Goal: Task Accomplishment & Management: Complete application form

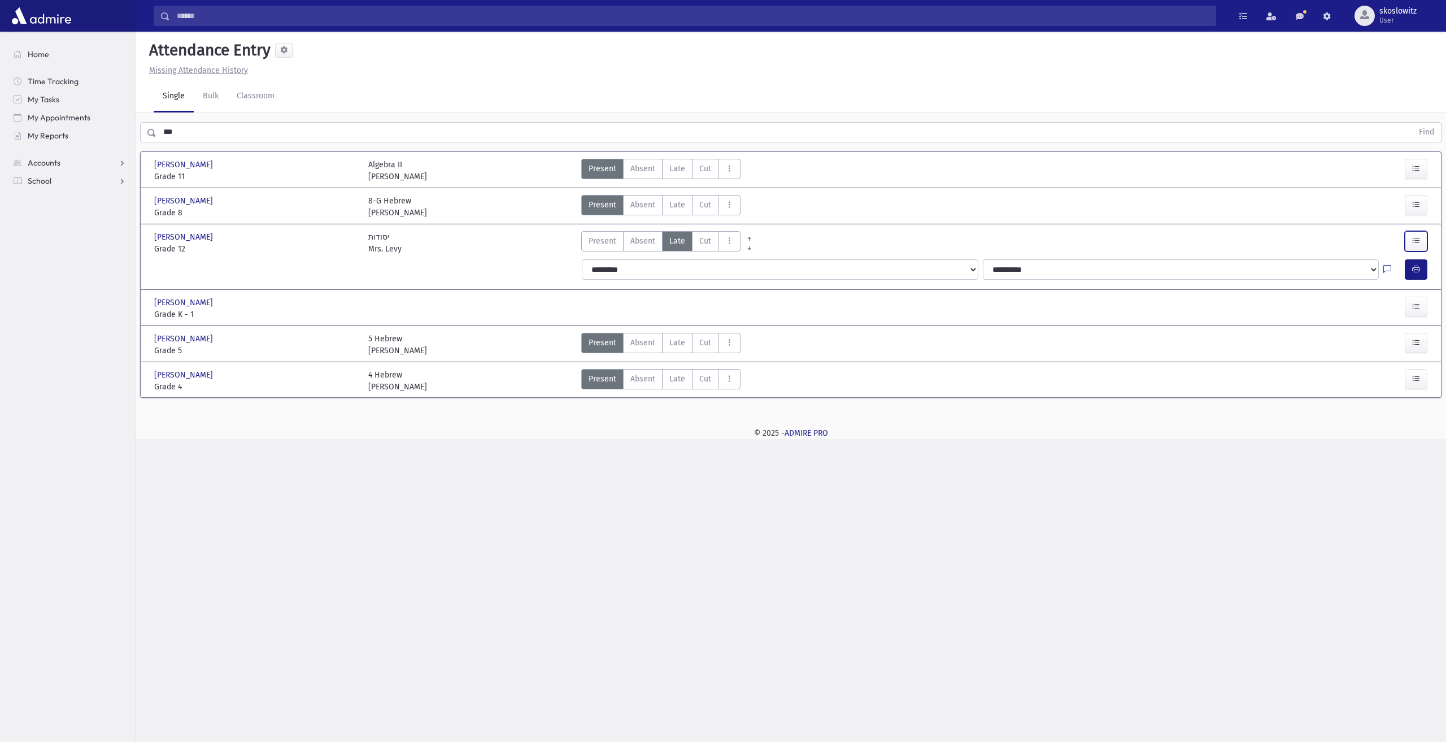
click at [1418, 243] on icon "button" at bounding box center [1416, 241] width 8 height 10
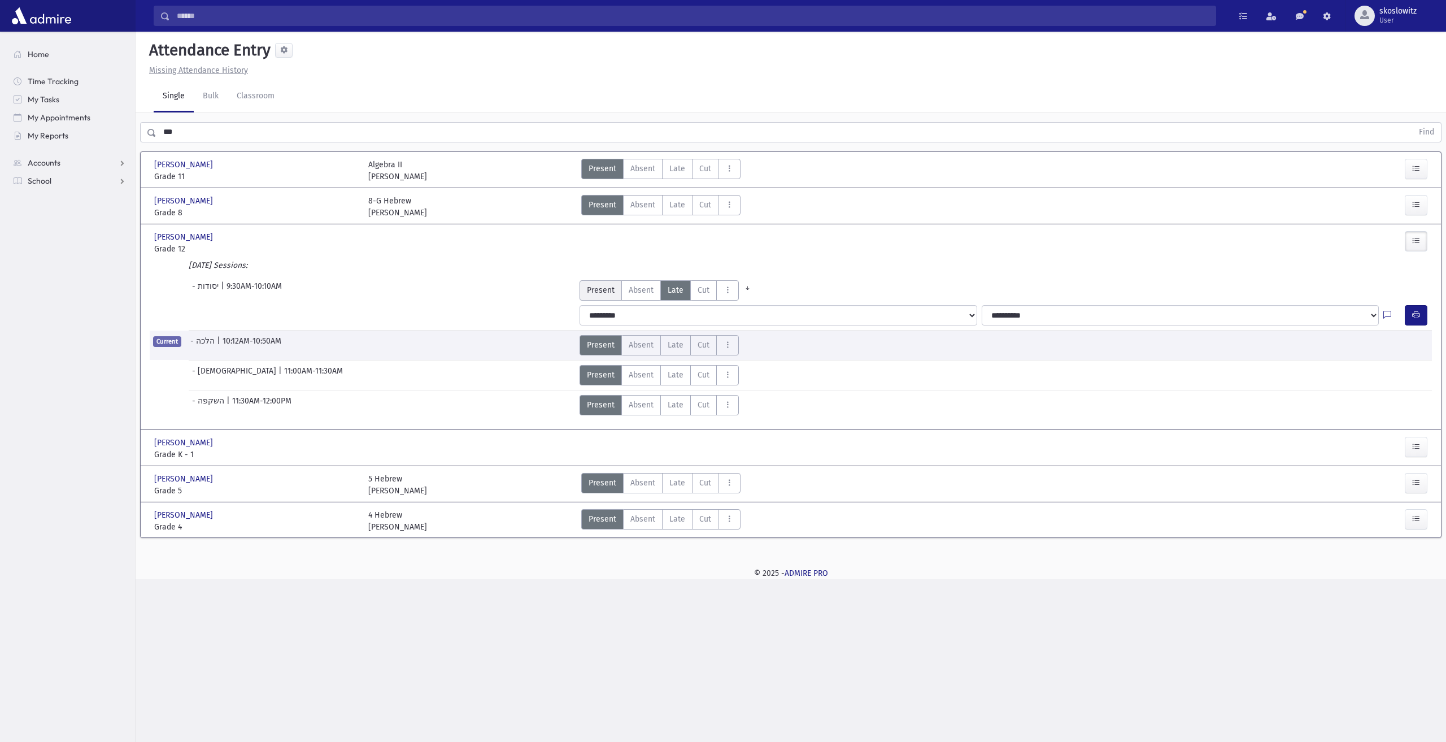
click at [604, 291] on span "Present" at bounding box center [601, 290] width 28 height 12
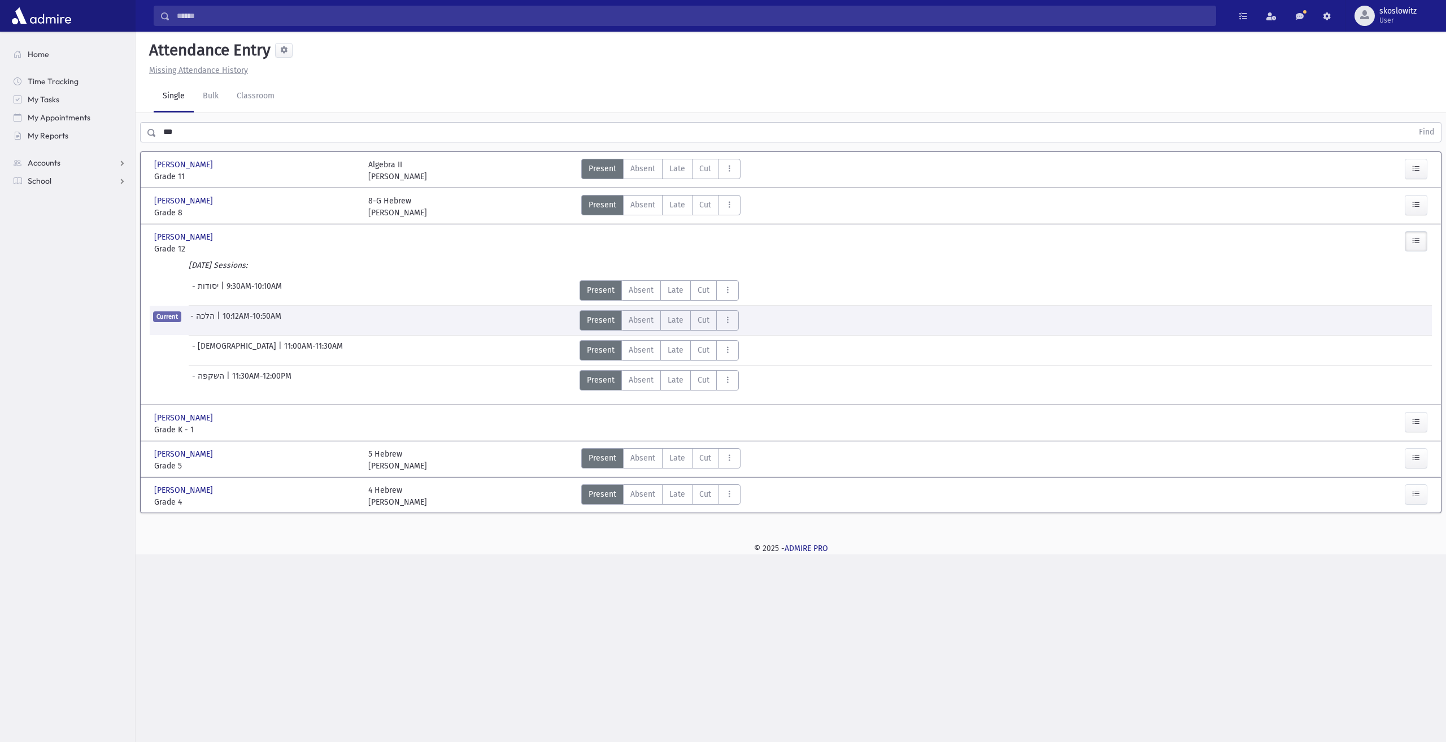
click at [542, 734] on div "Search Results All Accounts" at bounding box center [723, 371] width 1446 height 742
drag, startPoint x: 295, startPoint y: 291, endPoint x: 270, endPoint y: 293, distance: 25.5
click at [295, 291] on div "- יסודות | 9:30AM-10:10AM" at bounding box center [359, 290] width 431 height 20
click at [215, 291] on span "- יסודות" at bounding box center [206, 290] width 29 height 20
click at [38, 278] on section "Home Time Tracking My Tasks My Appointments My Reports Accounts Accounts Accoun…" at bounding box center [67, 387] width 135 height 710
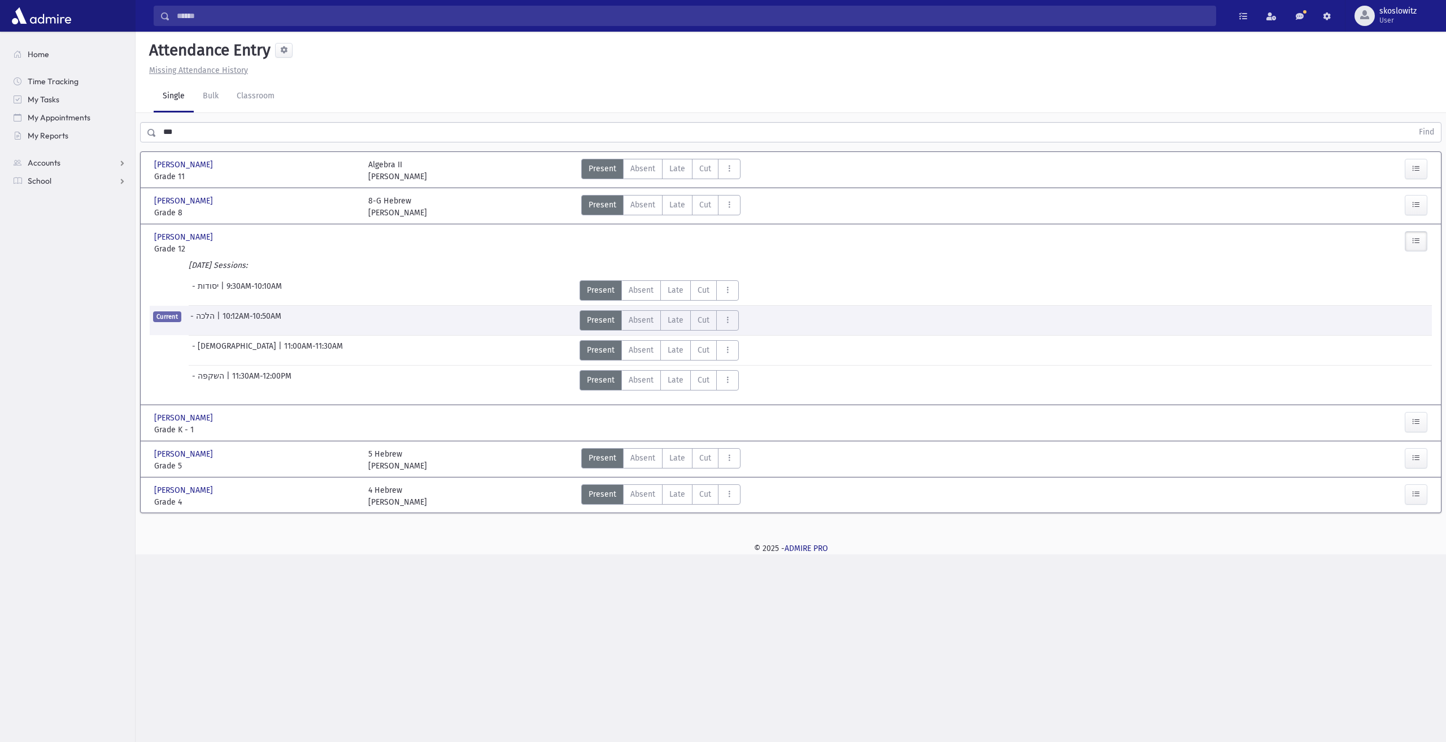
click at [216, 191] on div "Kohen, Dinah Kohen, Dinah Grade 8 Grade 8 8-G Hebrew Morah Sussman Present P Ab…" at bounding box center [791, 205] width 1282 height 35
click at [216, 201] on div "Kohen, Dinah Kohen, Dinah" at bounding box center [255, 201] width 203 height 12
click at [65, 182] on link "School" at bounding box center [70, 181] width 130 height 18
click at [50, 191] on link "Students" at bounding box center [70, 199] width 130 height 18
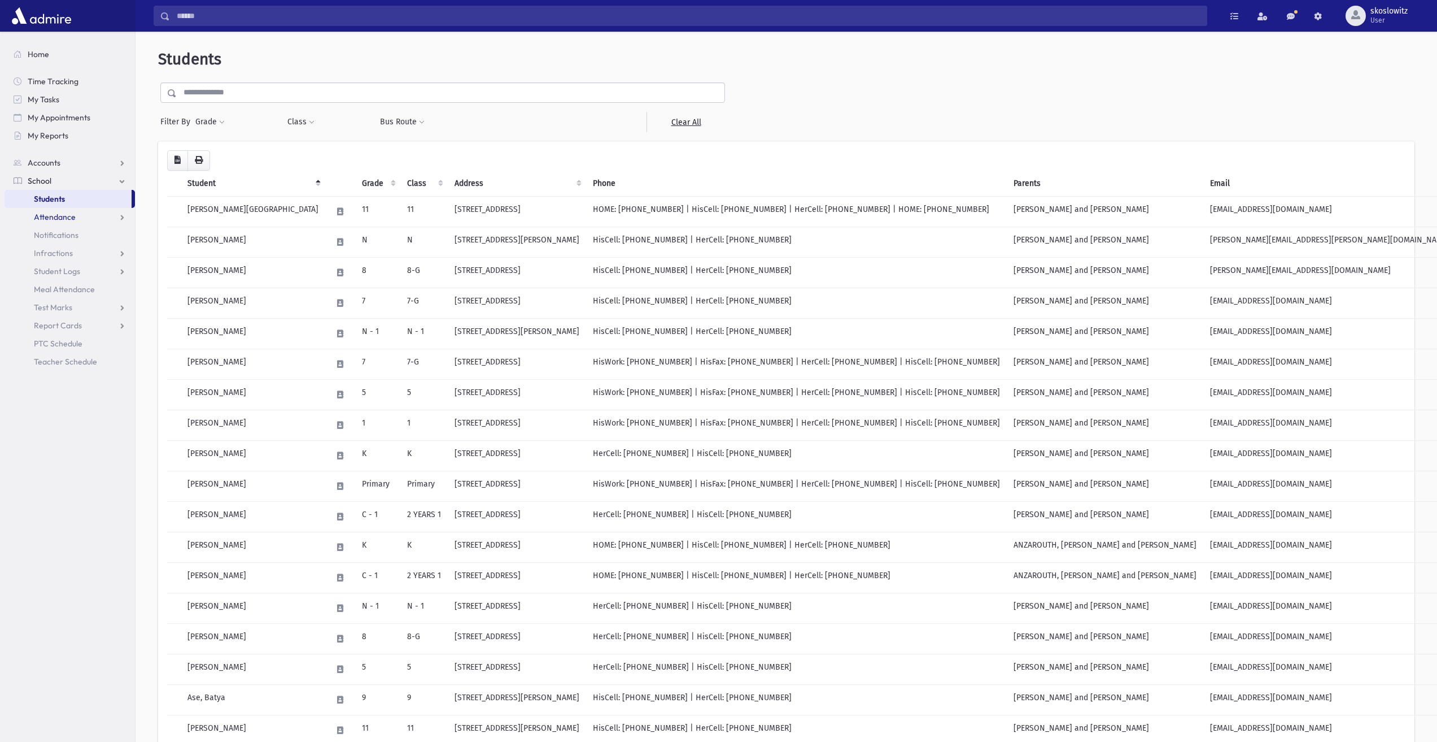
click at [77, 217] on link "Attendance" at bounding box center [70, 217] width 130 height 18
click at [63, 251] on link "List" at bounding box center [70, 253] width 130 height 18
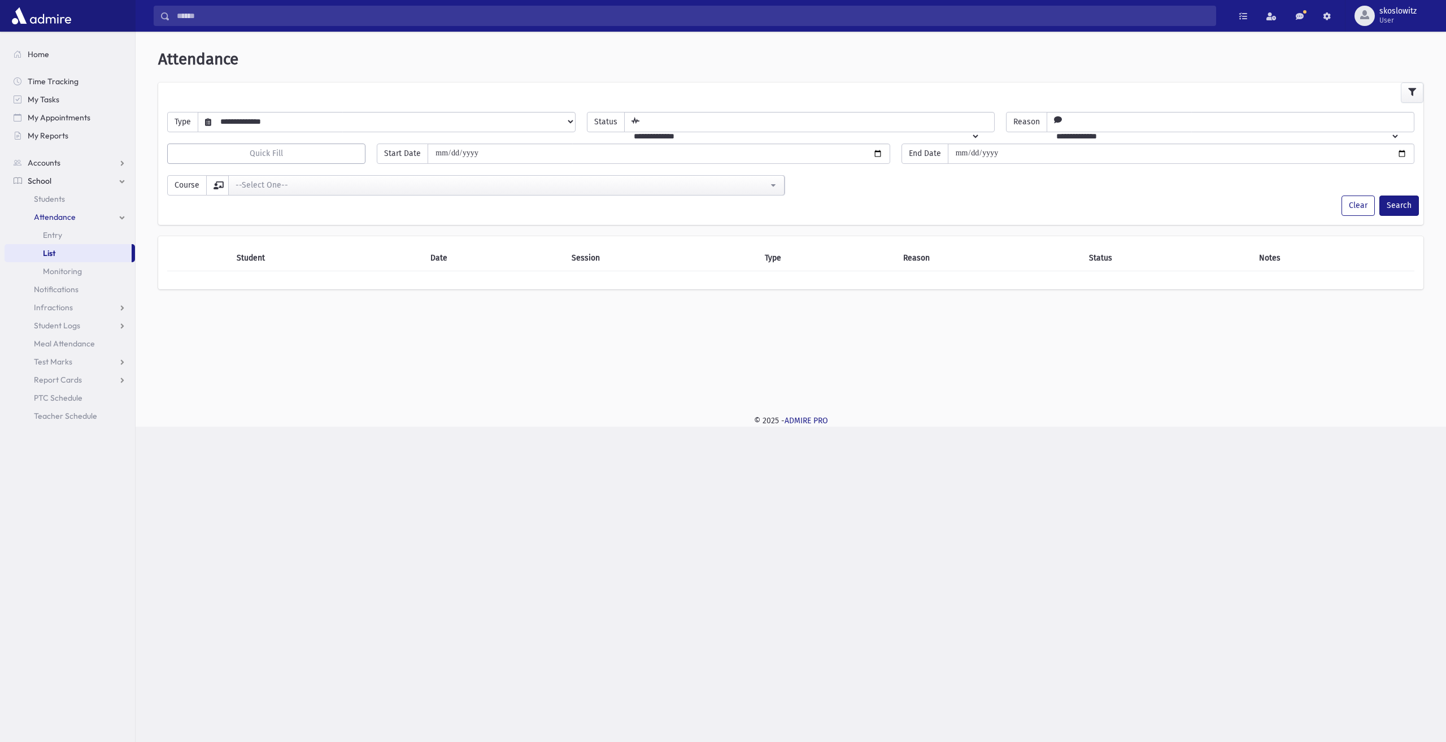
click at [284, 119] on select "**********" at bounding box center [393, 121] width 364 height 19
click at [63, 230] on link "Entry" at bounding box center [70, 235] width 130 height 18
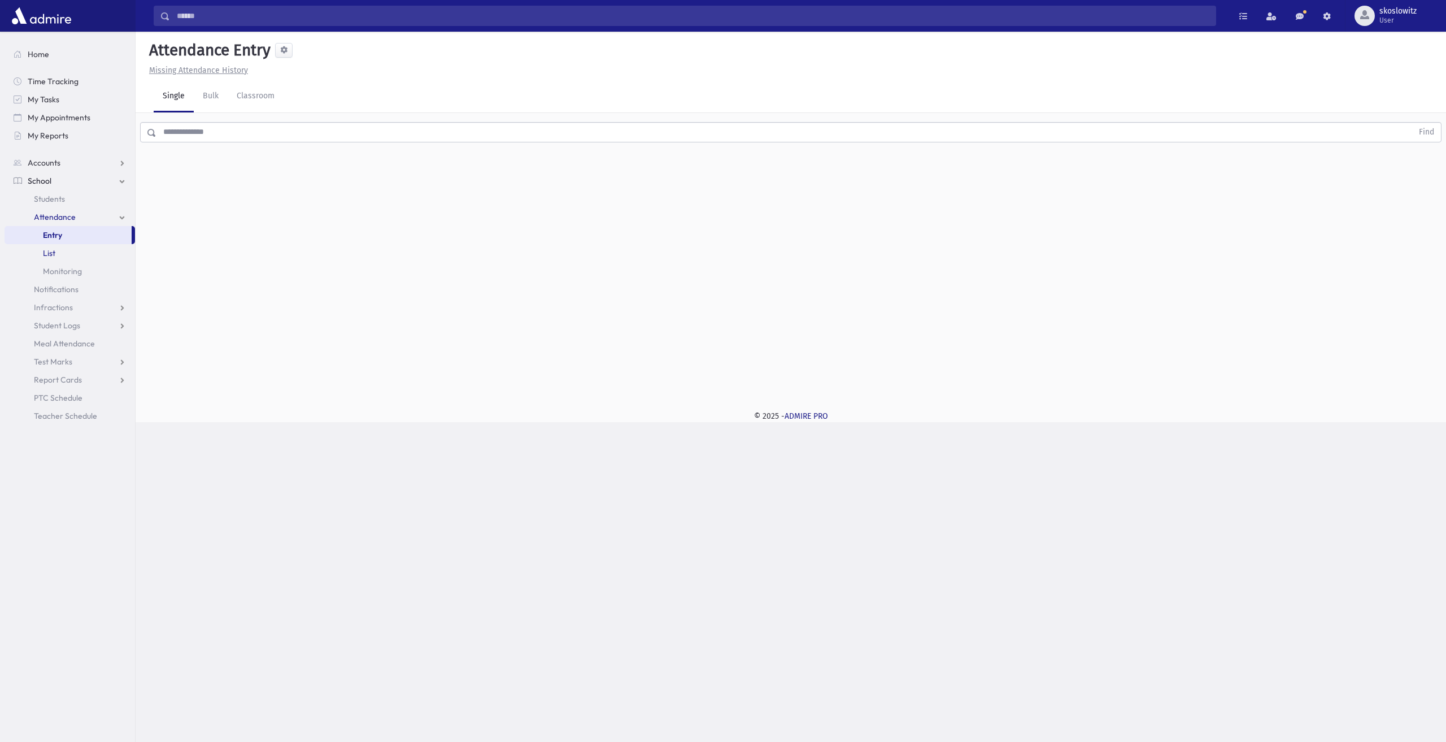
click at [58, 254] on link "List" at bounding box center [70, 253] width 130 height 18
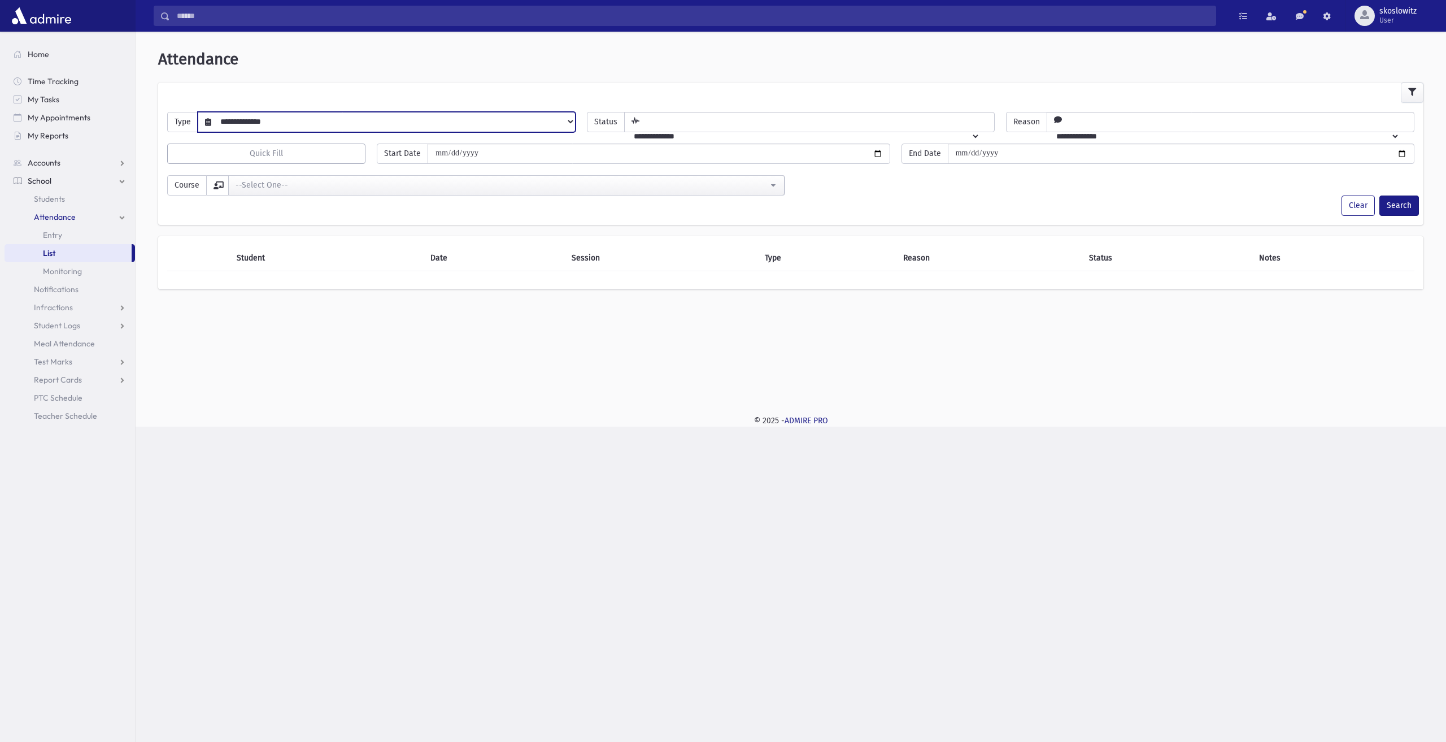
click at [261, 121] on select "**********" at bounding box center [393, 121] width 364 height 19
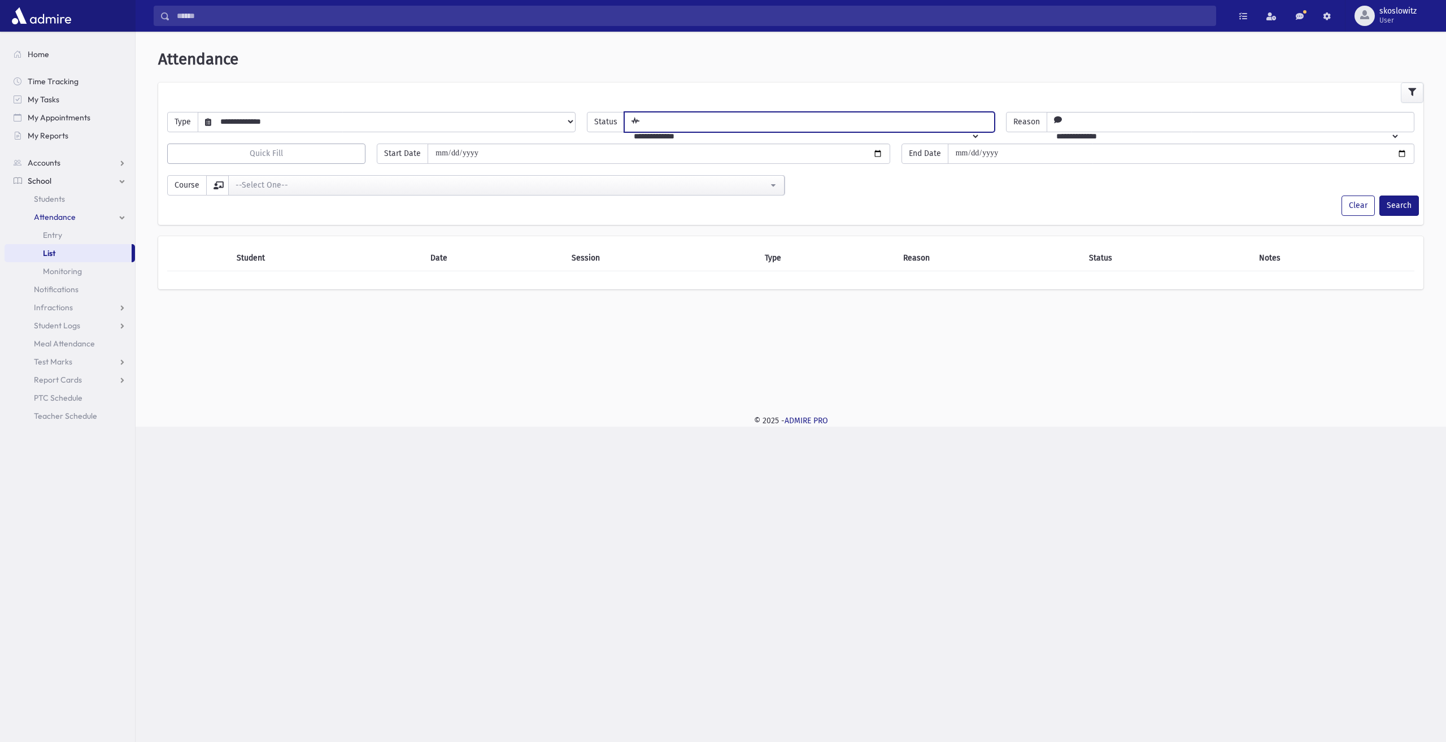
click at [705, 127] on select "**********" at bounding box center [803, 136] width 356 height 19
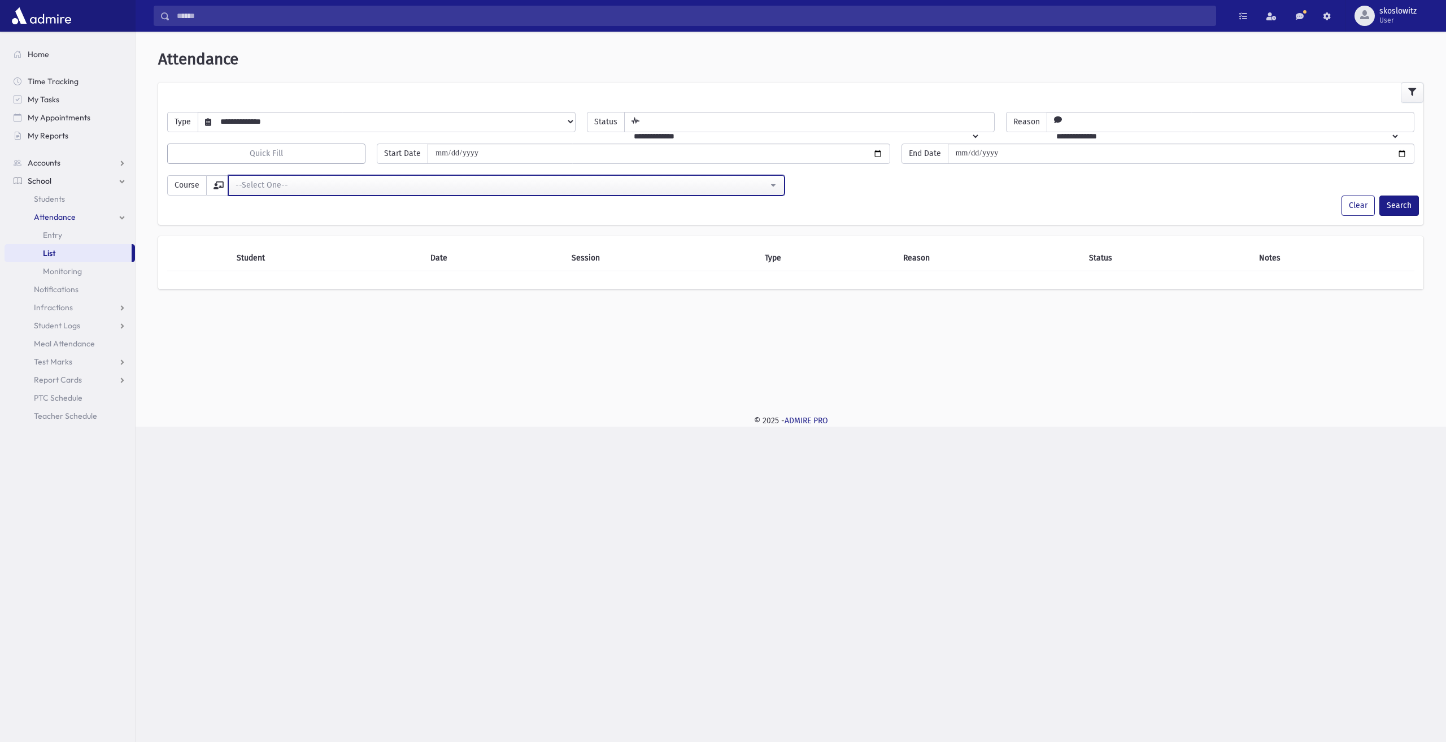
click at [516, 184] on div "--Select One--" at bounding box center [502, 185] width 533 height 12
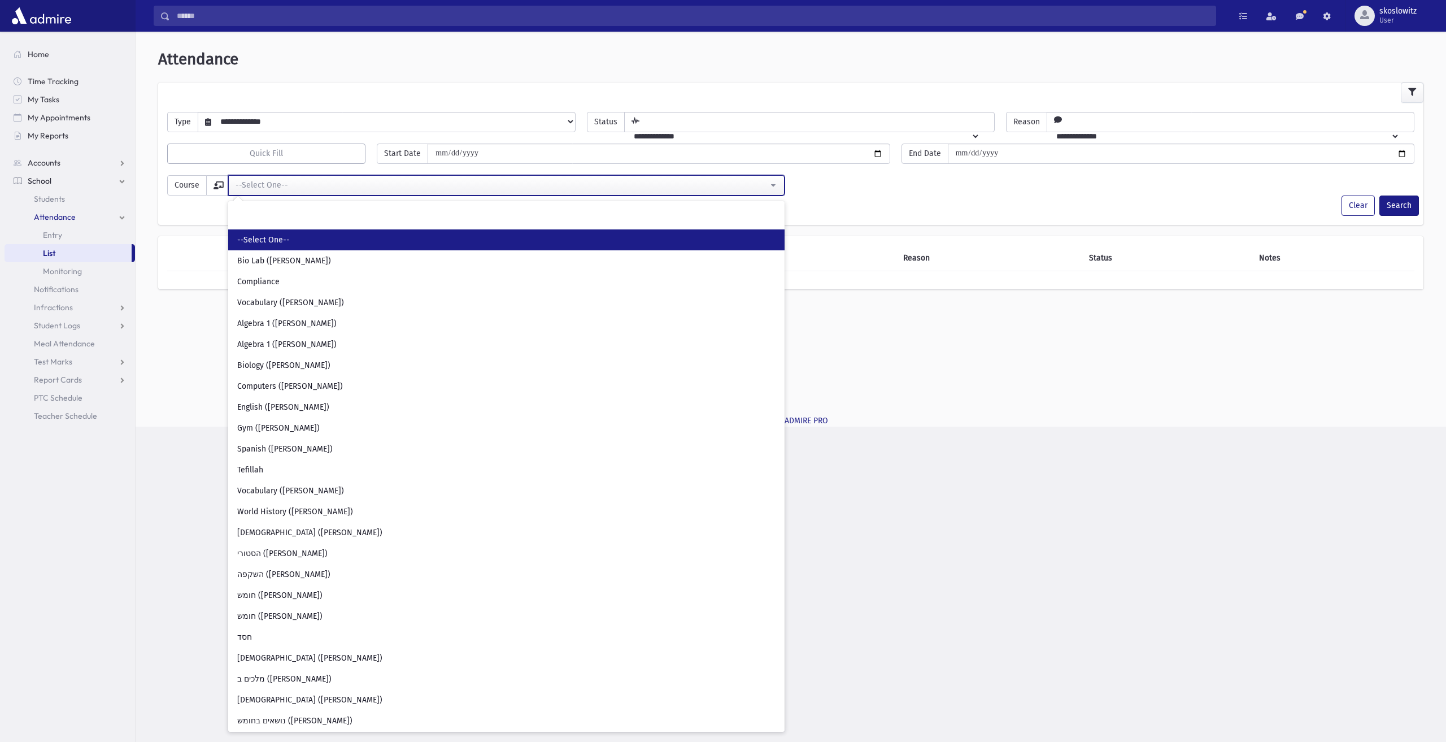
click at [408, 187] on div "--Select One--" at bounding box center [502, 185] width 533 height 12
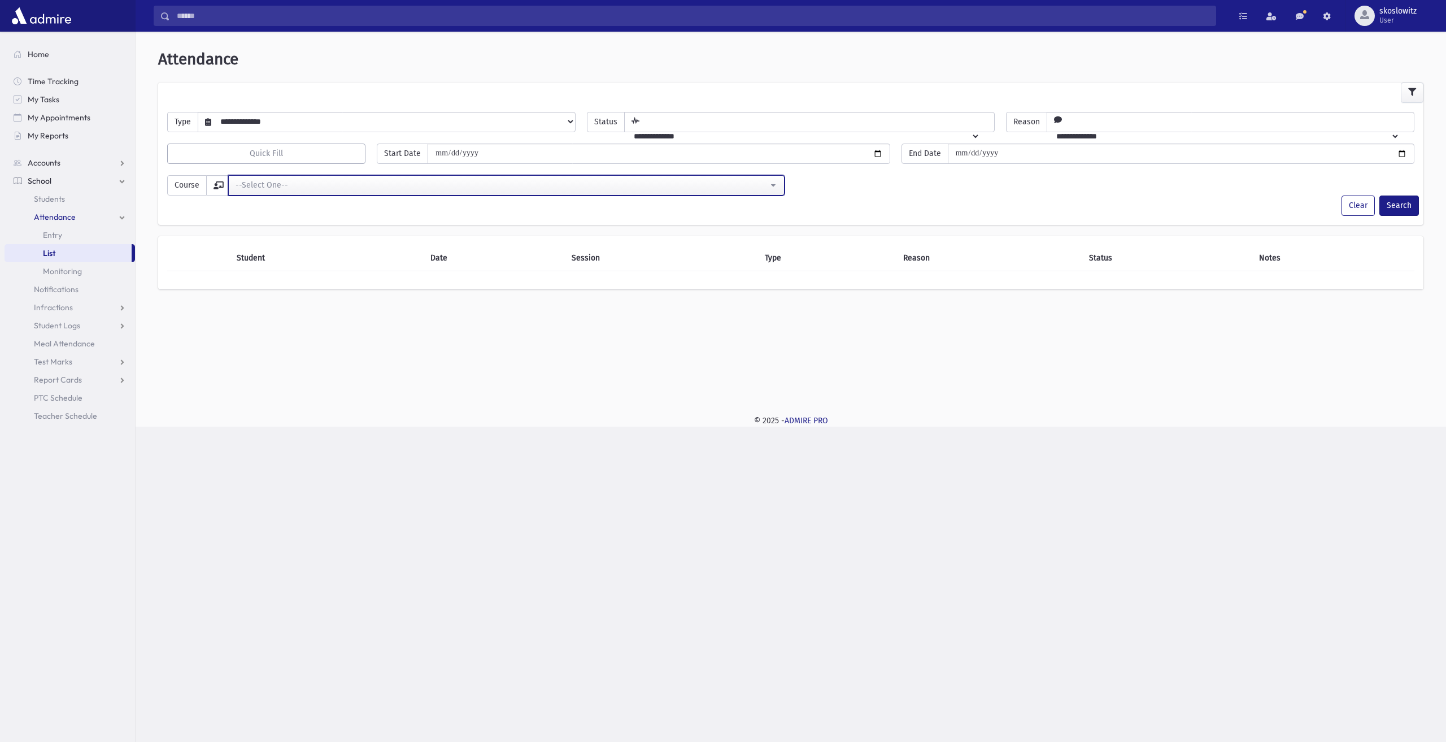
click at [282, 190] on div "--Select One--" at bounding box center [502, 185] width 533 height 12
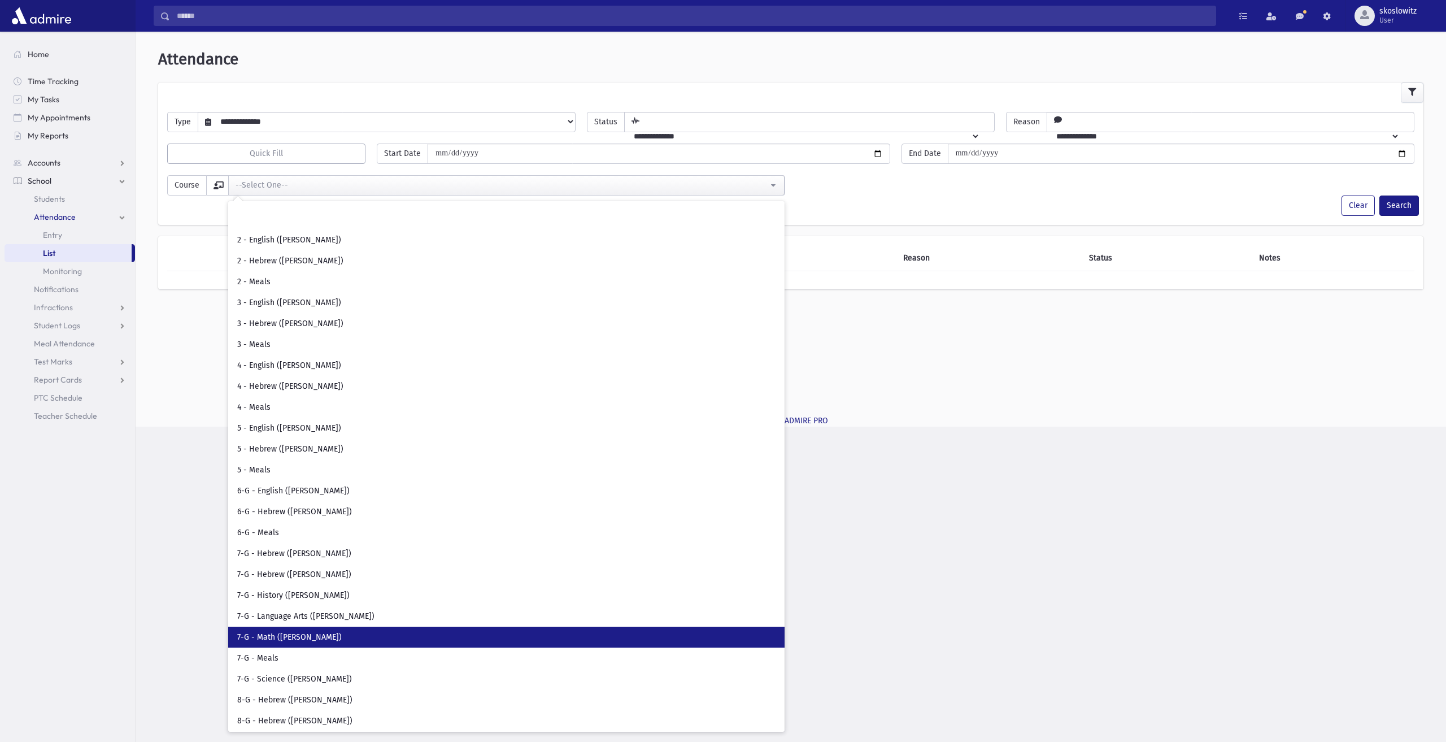
scroll to position [2219, 0]
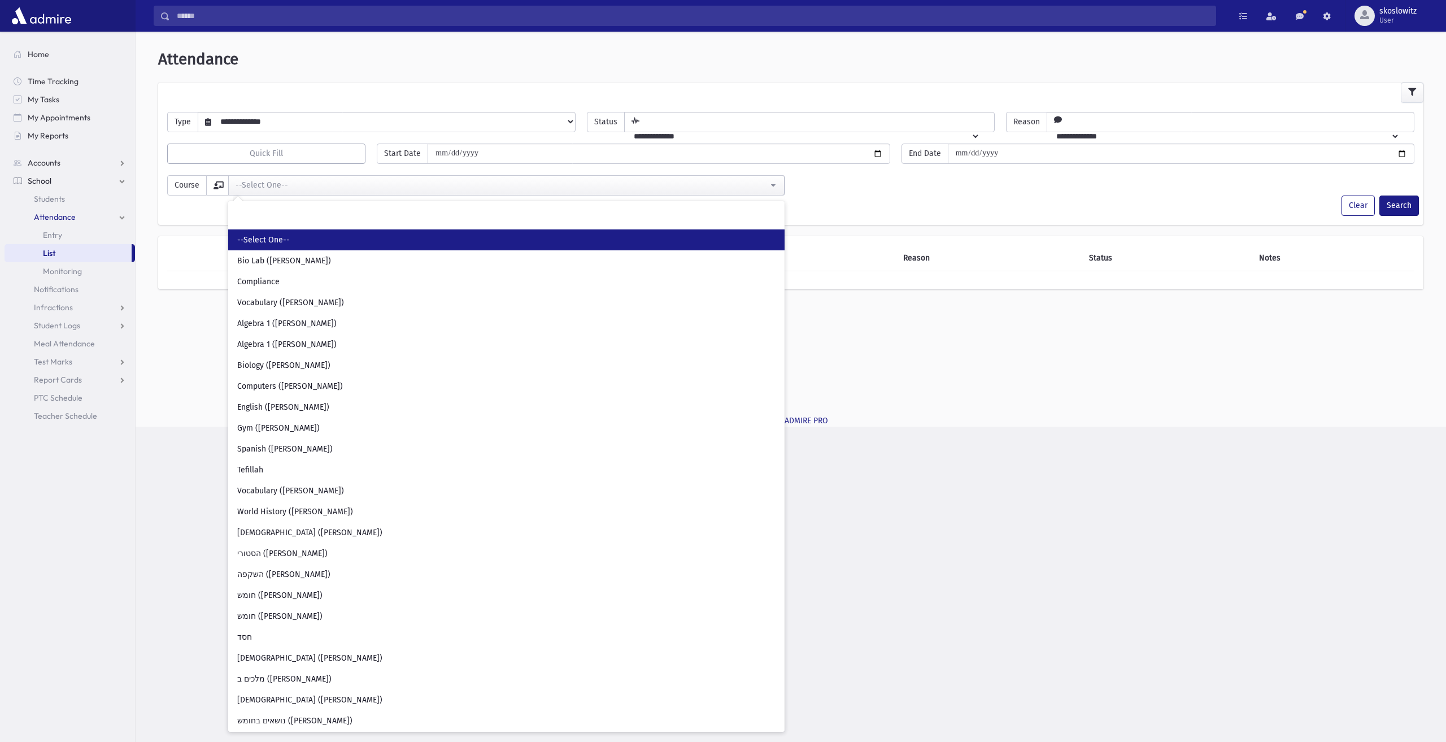
scroll to position [2219, 0]
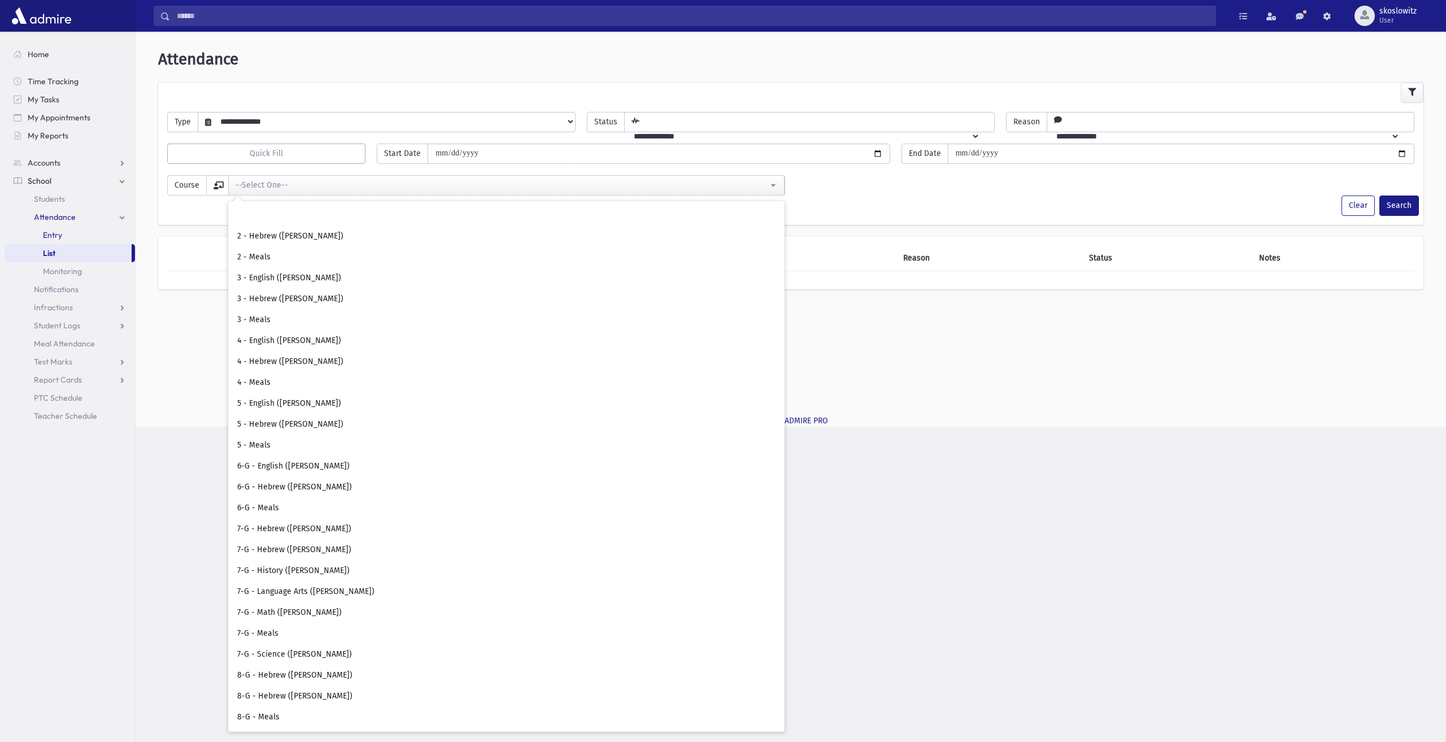
click at [111, 239] on link "Entry" at bounding box center [70, 235] width 130 height 18
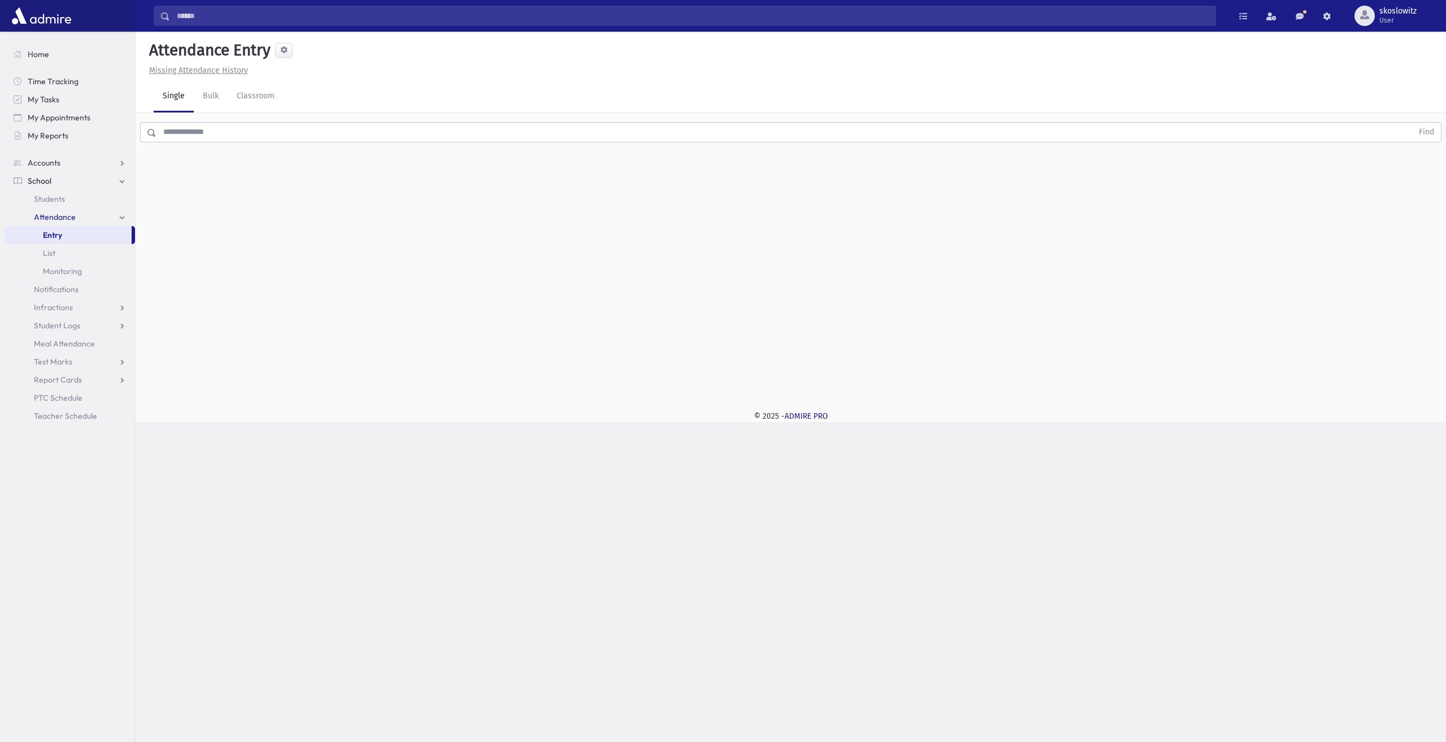
click at [223, 138] on input "text" at bounding box center [784, 132] width 1256 height 20
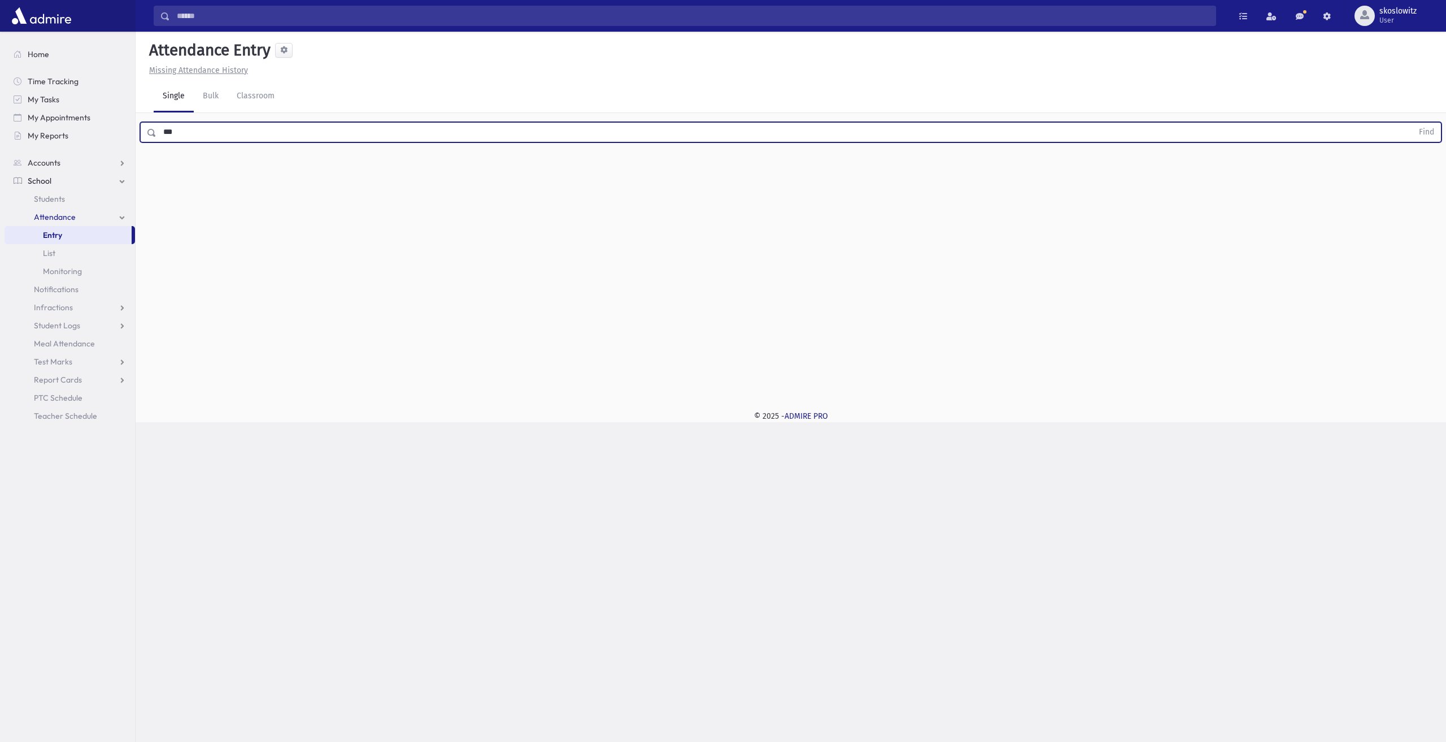
type input "***"
click at [1412, 123] on button "Find" at bounding box center [1426, 132] width 29 height 19
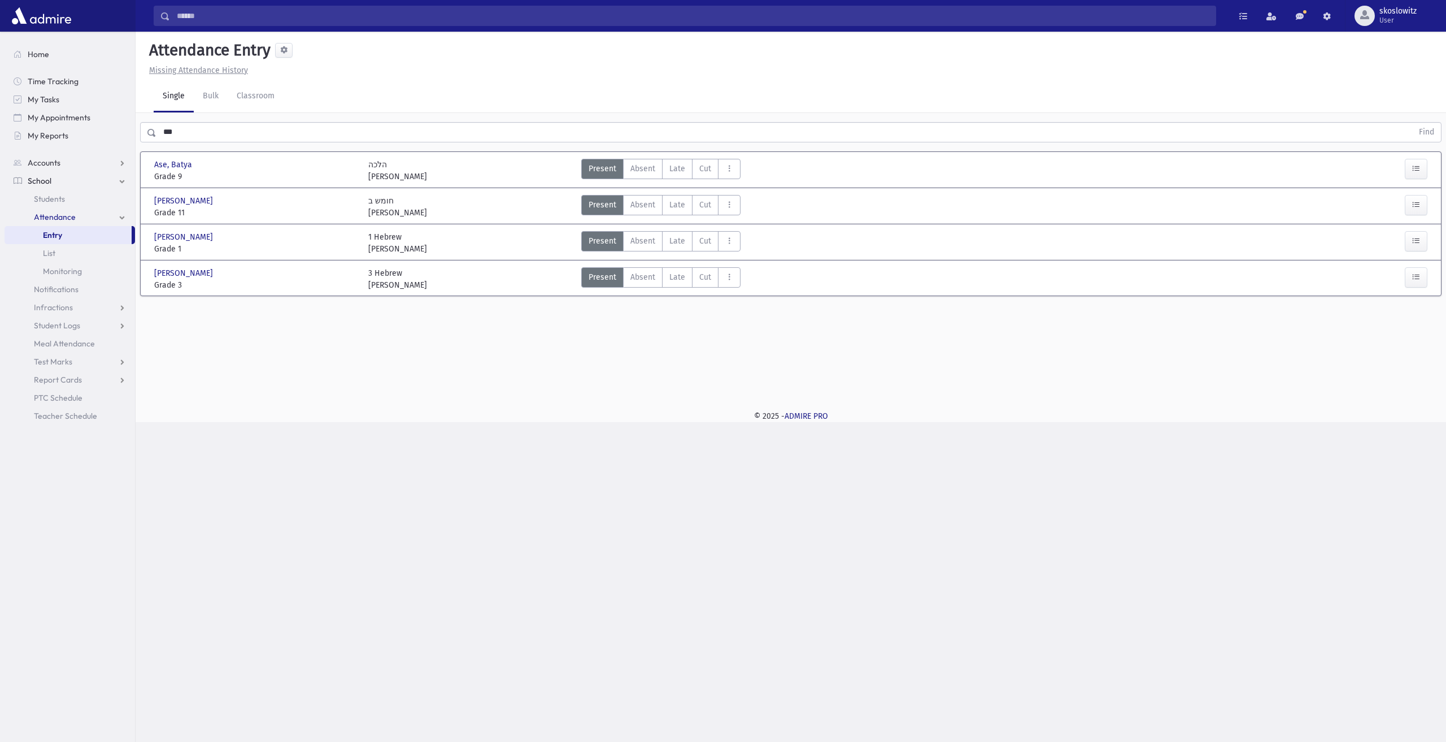
click at [534, 211] on div "חומש ב [PERSON_NAME]" at bounding box center [470, 207] width 214 height 24
click at [1422, 203] on button "button" at bounding box center [1416, 205] width 23 height 20
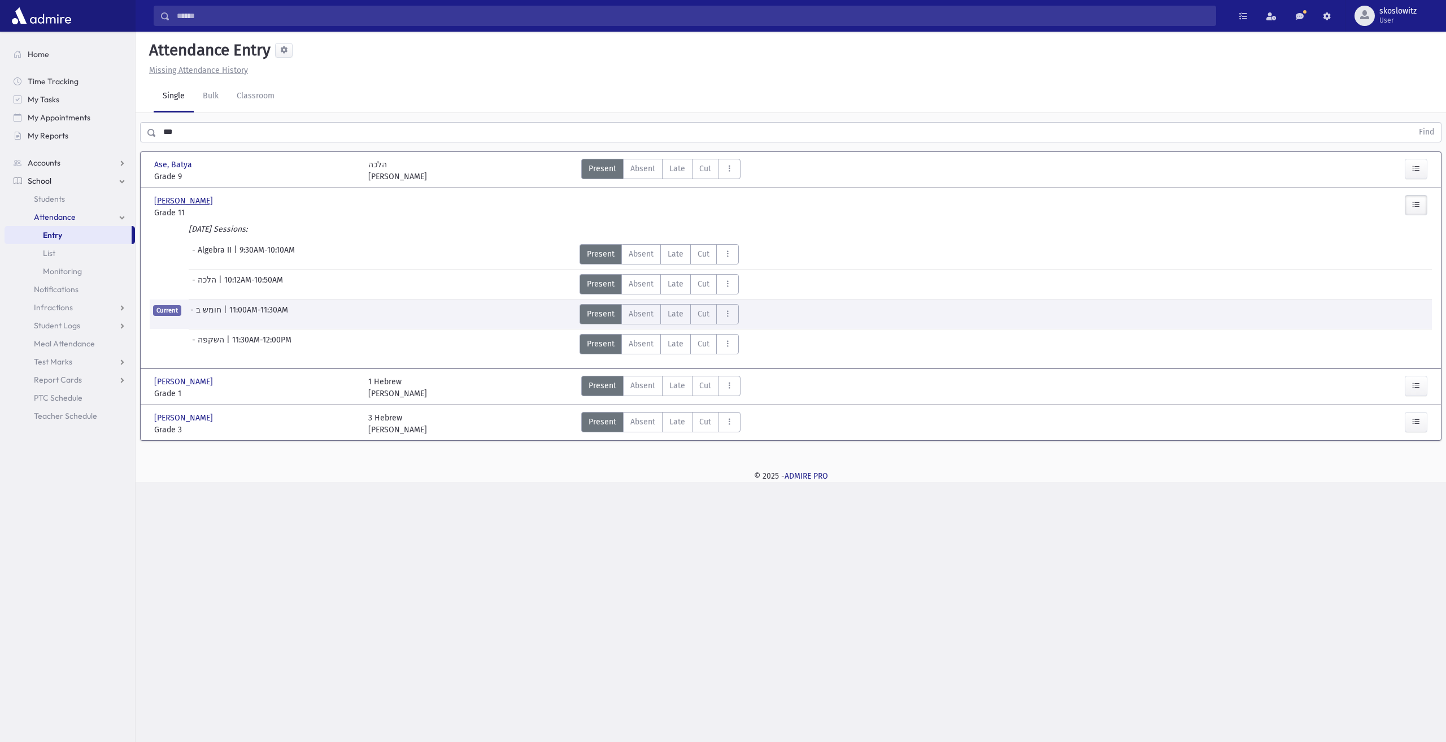
click at [156, 201] on span "[PERSON_NAME]" at bounding box center [184, 201] width 61 height 12
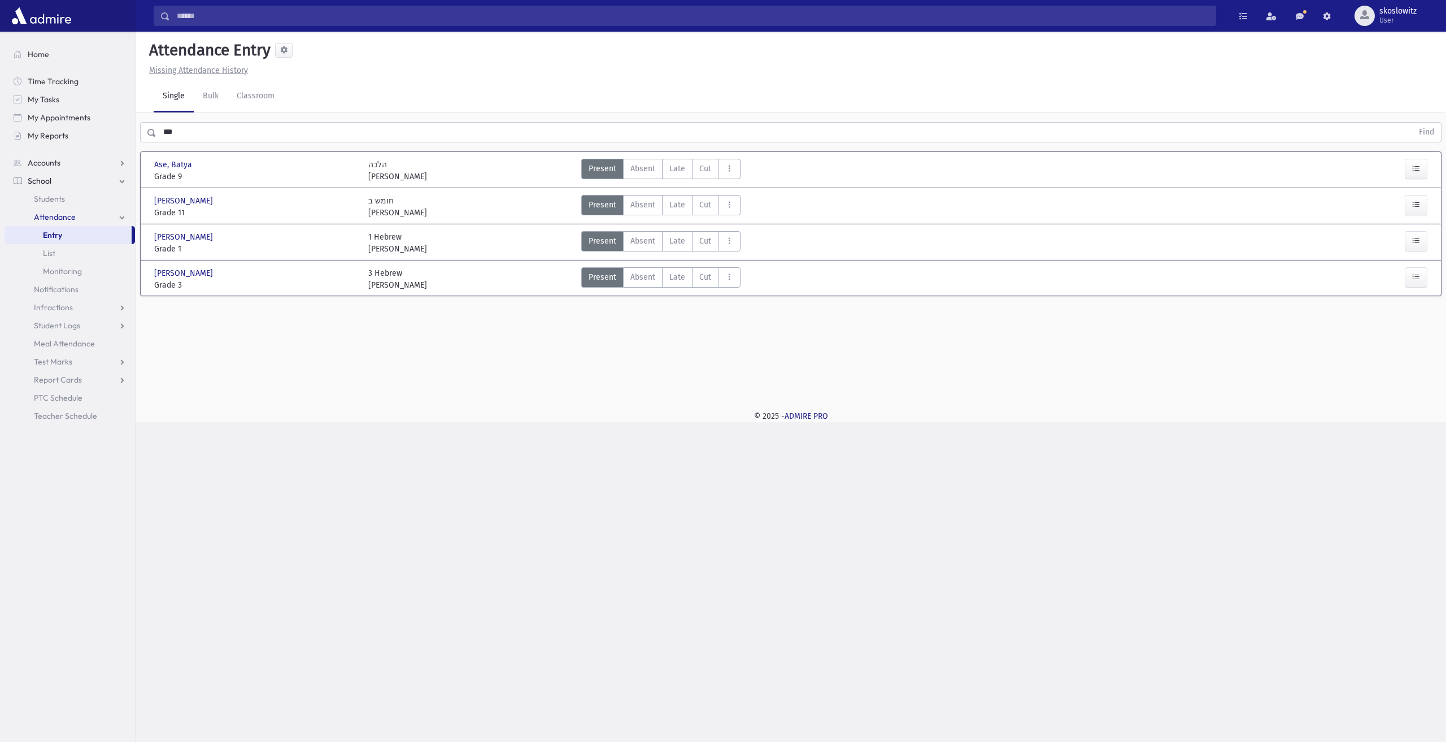
click at [156, 201] on span "[PERSON_NAME]" at bounding box center [184, 201] width 61 height 12
